Goal: Task Accomplishment & Management: Complete application form

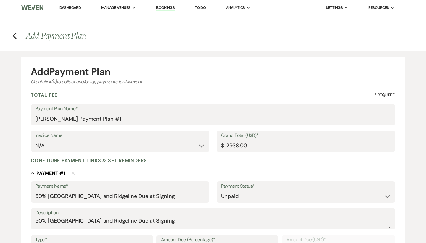
select select "2"
select select "percentage"
select select "true"
select select "client"
select select "weeks"
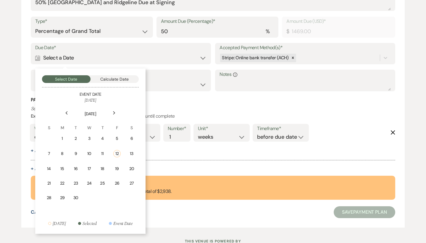
scroll to position [220, 0]
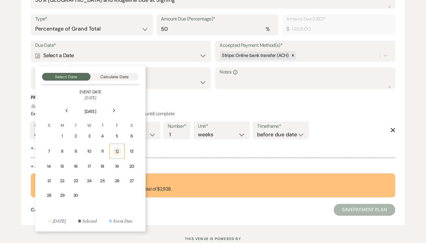
click at [117, 149] on div "12" at bounding box center [116, 150] width 7 height 7
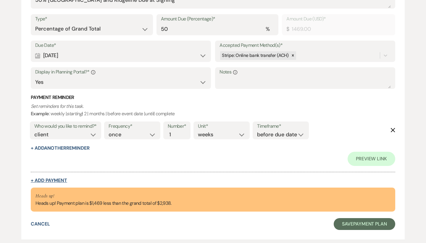
click at [55, 178] on button "+ Add Payment" at bounding box center [49, 180] width 36 height 5
select select "2"
select select "percentage"
select select "true"
select select "client"
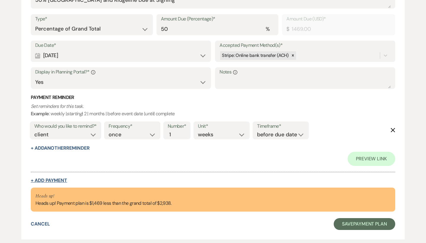
select select "weeks"
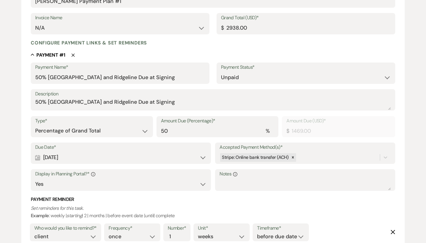
scroll to position [112, 0]
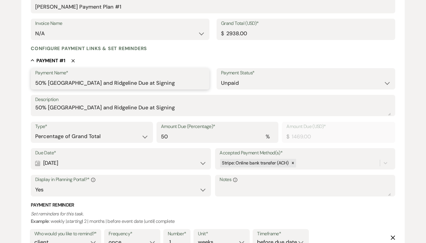
drag, startPoint x: 166, startPoint y: 83, endPoint x: 23, endPoint y: 82, distance: 142.9
click at [23, 82] on form "Add Payment Plan Create link(s) to collect and/or log payments for this event: …" at bounding box center [212, 229] width 383 height 567
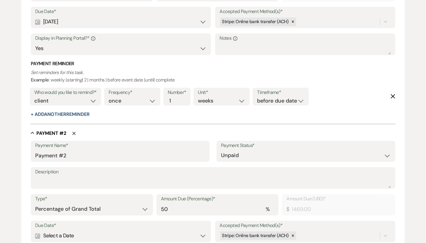
scroll to position [264, 0]
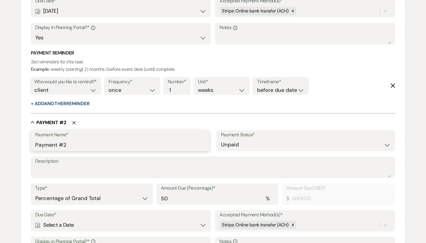
drag, startPoint x: 80, startPoint y: 144, endPoint x: 4, endPoint y: 144, distance: 75.7
click at [4, 144] on div "Add Payment Plan Create link(s) to collect and/or log payments for this event: …" at bounding box center [213, 73] width 426 height 573
paste input "50% Mountain House and Ridgeline Due at Signing"
drag, startPoint x: 177, startPoint y: 139, endPoint x: 28, endPoint y: 142, distance: 148.8
click at [28, 142] on form "Add Payment Plan Create link(s) to collect and/or log payments for this event: …" at bounding box center [212, 77] width 383 height 567
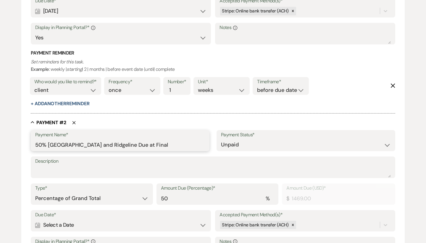
type input "50% Mountain House and Ridgeline Due at Final"
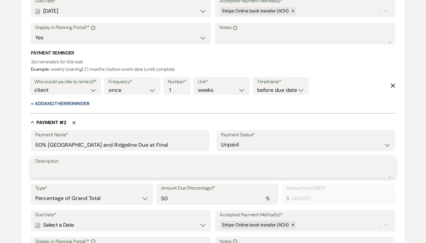
click at [66, 169] on textarea "Description" at bounding box center [213, 171] width 356 height 12
paste textarea "50% Mountain House and Ridgeline Due at Final"
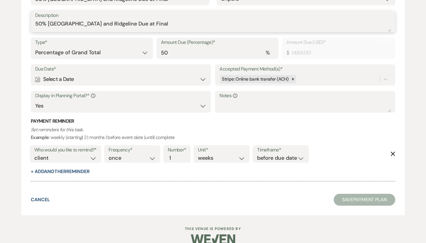
scroll to position [409, 0]
type textarea "50% Mountain House and Ridgeline Due at Final"
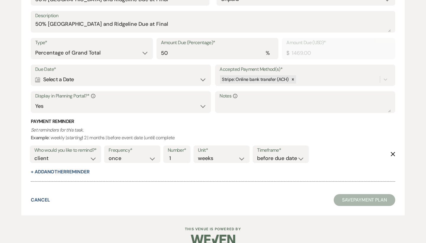
click at [59, 78] on div "Calendar Select a Date Expand" at bounding box center [120, 80] width 171 height 12
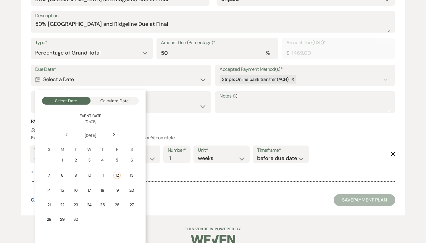
click at [116, 98] on button "Calculate Date" at bounding box center [115, 101] width 49 height 8
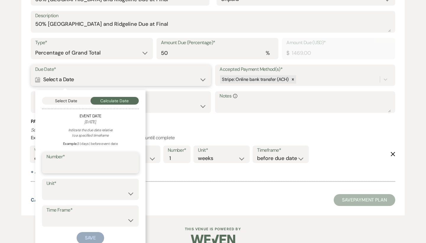
click at [104, 162] on input "Number*" at bounding box center [90, 167] width 88 height 12
type input "90"
select select "day"
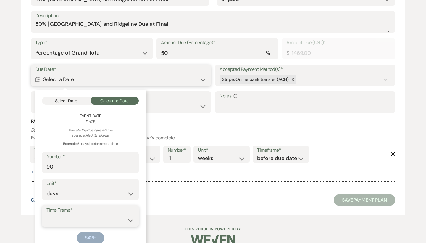
select select "beforeEventDate"
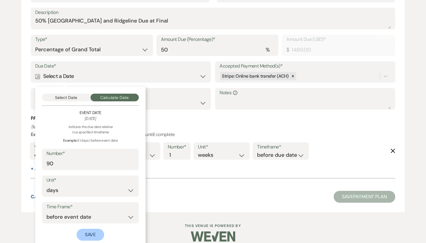
click at [91, 231] on button "Save" at bounding box center [91, 234] width 28 height 12
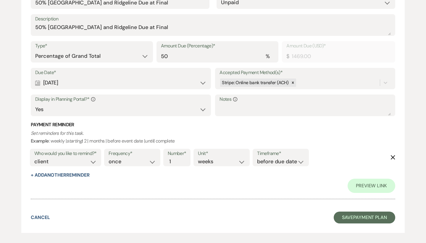
scroll to position [427, 0]
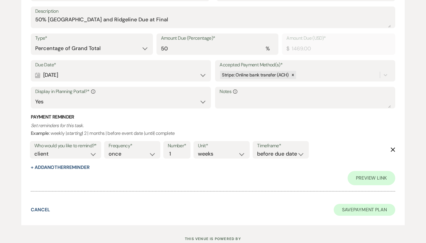
click at [367, 204] on button "Save Payment Plan" at bounding box center [365, 210] width 62 height 12
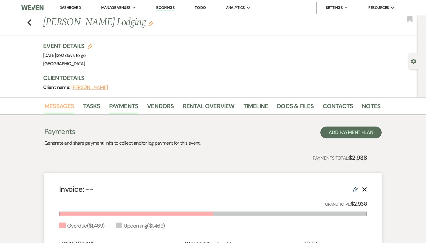
click at [51, 105] on link "Messages" at bounding box center [59, 107] width 30 height 13
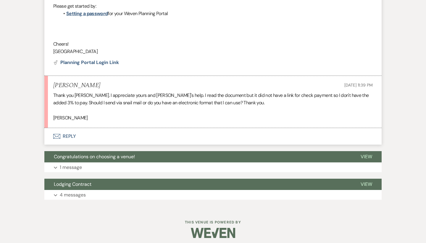
scroll to position [251, 0]
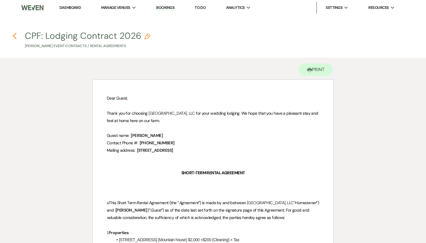
click at [16, 37] on icon "Previous" at bounding box center [14, 35] width 4 height 7
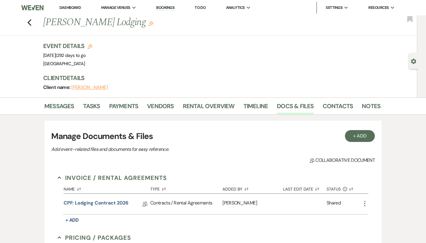
scroll to position [133, 0]
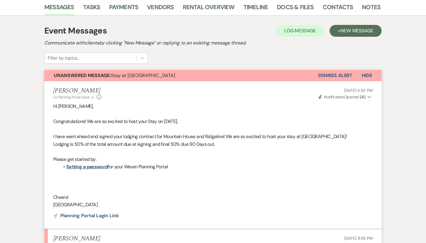
scroll to position [56, 0]
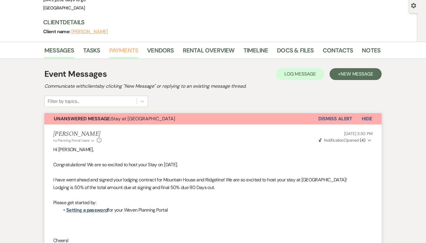
click at [126, 46] on link "Payments" at bounding box center [123, 52] width 29 height 13
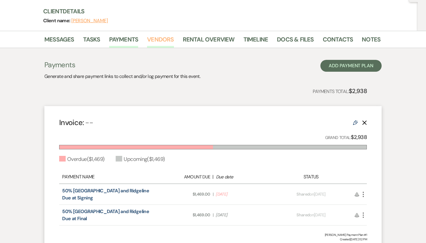
scroll to position [43, 0]
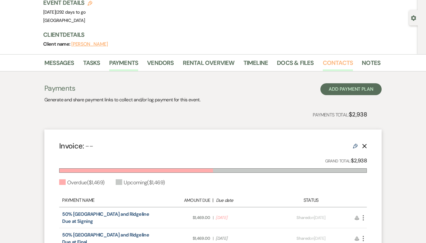
click at [344, 66] on link "Contacts" at bounding box center [338, 64] width 30 height 13
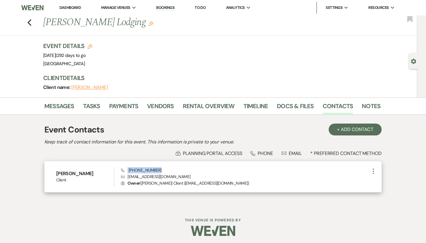
drag, startPoint x: 170, startPoint y: 167, endPoint x: 128, endPoint y: 168, distance: 42.0
click at [128, 168] on div "Phone (843) 279-1639 Envelope mattwatford13@gmail.com Lock Owner ( Matt Watford…" at bounding box center [245, 177] width 249 height 20
copy span "(843) 279-1639"
click at [180, 171] on div "Phone (843) 279-1639 Envelope mattwatford13@gmail.com Lock Owner ( Matt Watford…" at bounding box center [245, 177] width 249 height 20
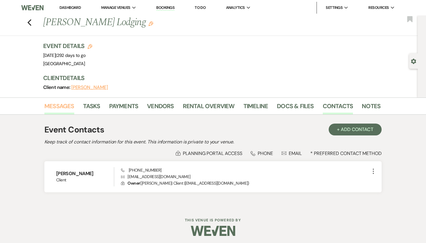
click at [54, 103] on link "Messages" at bounding box center [59, 107] width 30 height 13
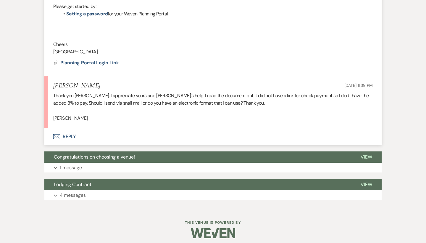
click at [66, 136] on button "Envelope Reply" at bounding box center [212, 136] width 337 height 17
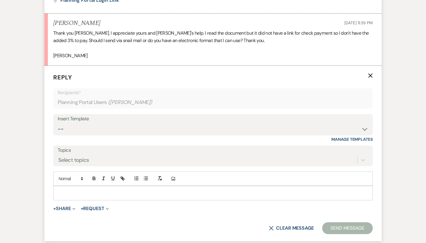
scroll to position [316, 0]
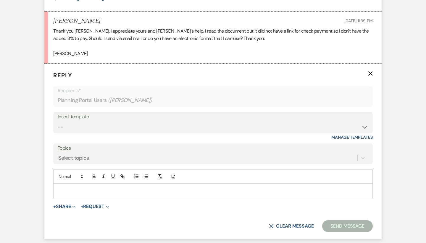
click at [108, 184] on div at bounding box center [213, 191] width 319 height 14
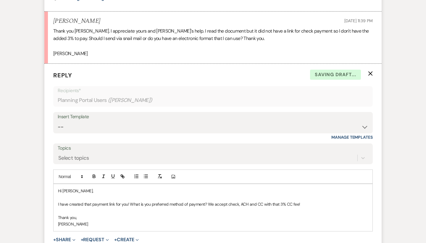
scroll to position [337, 0]
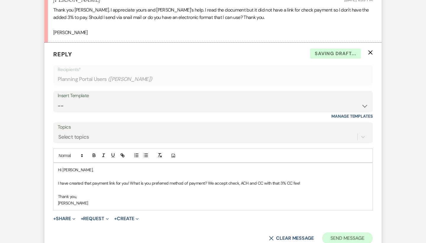
click at [354, 235] on button "Send Message" at bounding box center [347, 238] width 51 height 12
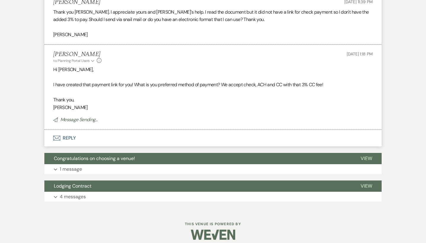
scroll to position [323, 0]
